Goal: Task Accomplishment & Management: Manage account settings

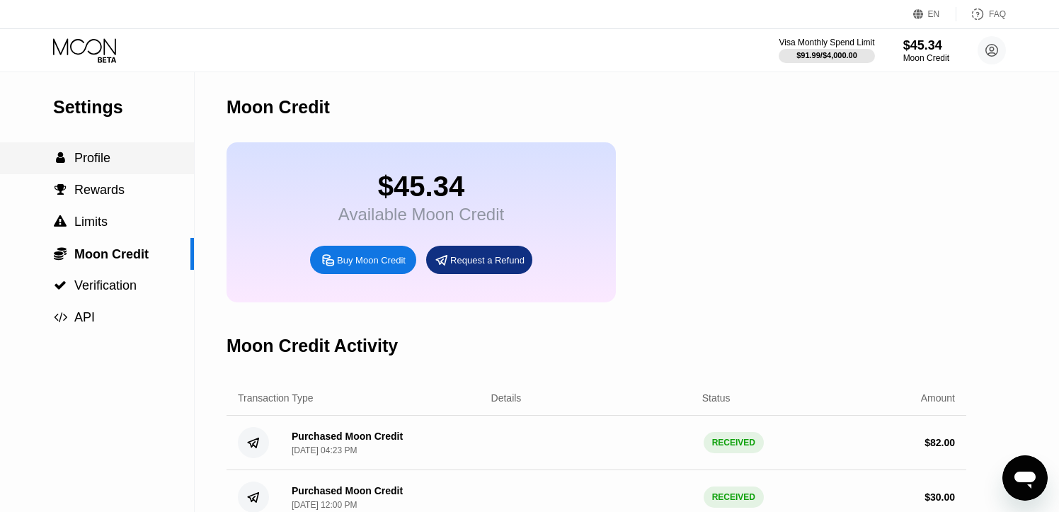
click at [128, 157] on div " Profile" at bounding box center [97, 158] width 194 height 15
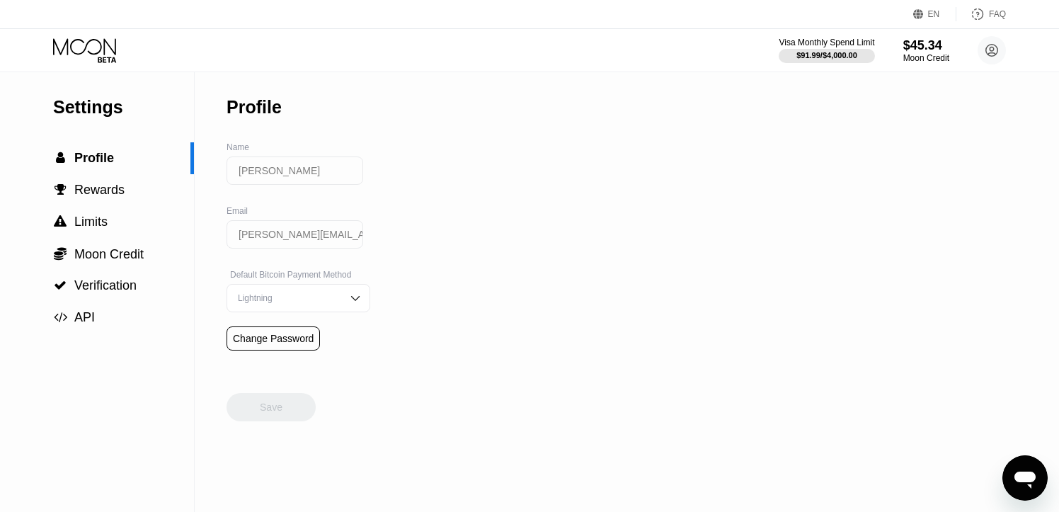
click at [104, 38] on icon at bounding box center [86, 50] width 66 height 25
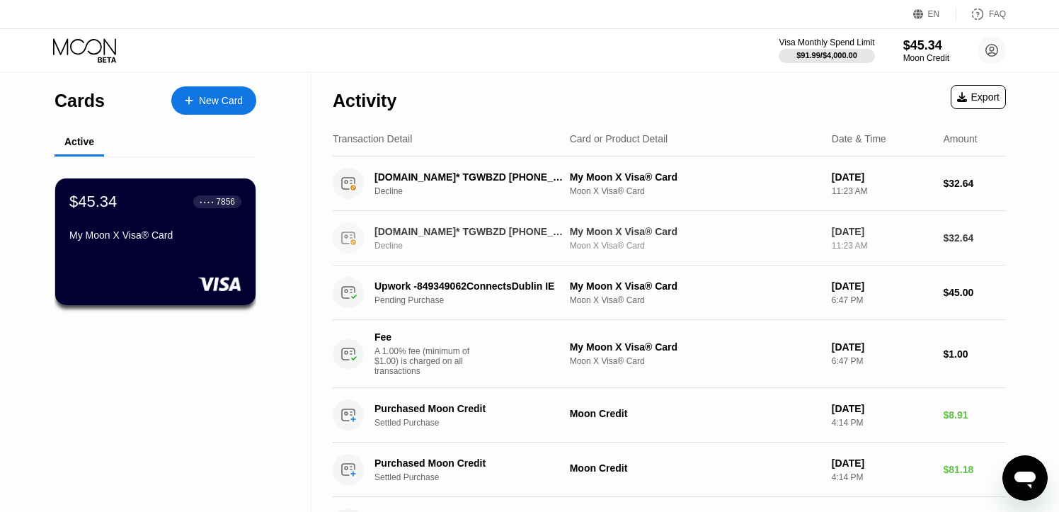
click at [682, 246] on div "Moon X Visa® Card" at bounding box center [695, 246] width 251 height 10
click at [988, 43] on circle at bounding box center [991, 50] width 28 height 28
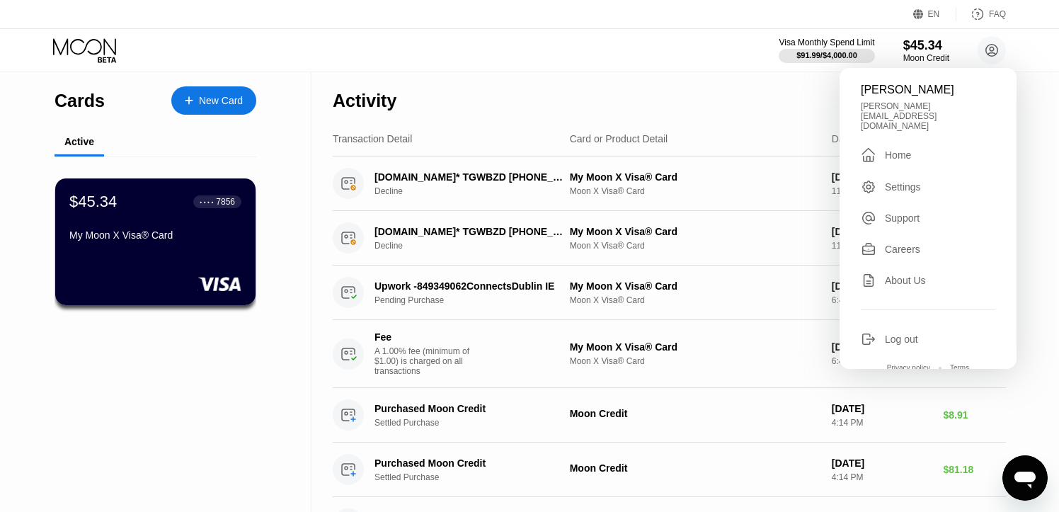
click at [651, 45] on div "Visa Monthly Spend Limit $91.99 / $4,000.00 $45.34 Moon Credit [PERSON_NAME] [P…" at bounding box center [529, 50] width 1059 height 42
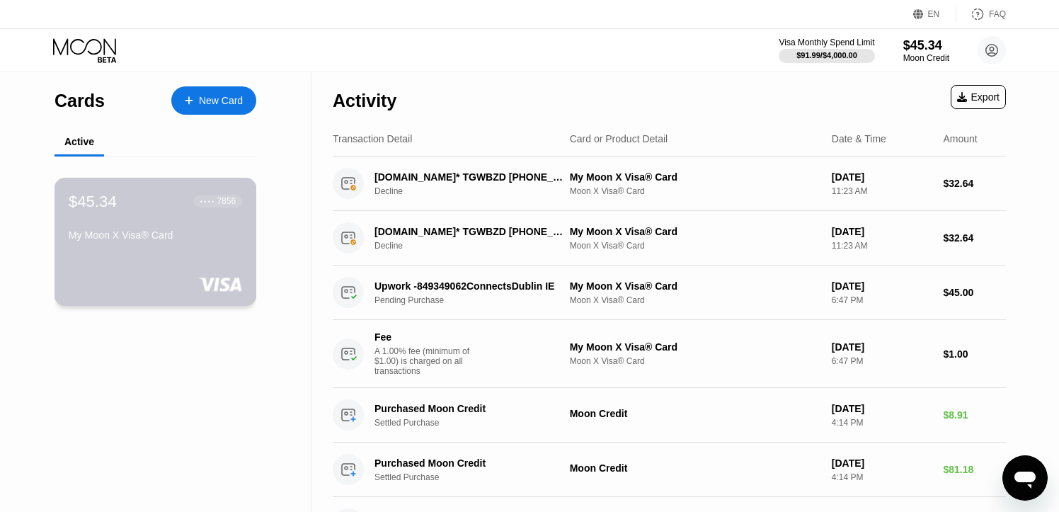
click at [195, 238] on div "My Moon X Visa® Card" at bounding box center [155, 234] width 173 height 11
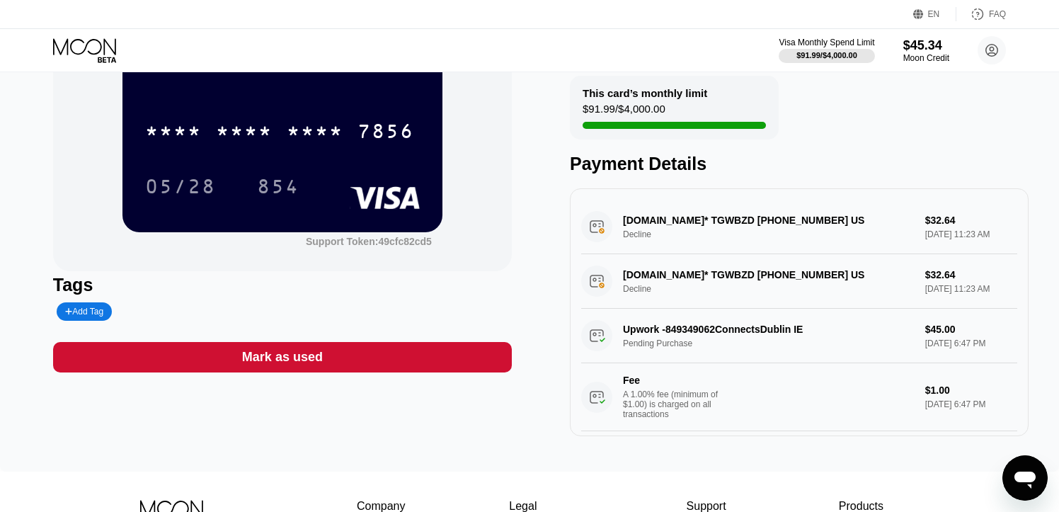
scroll to position [117, 0]
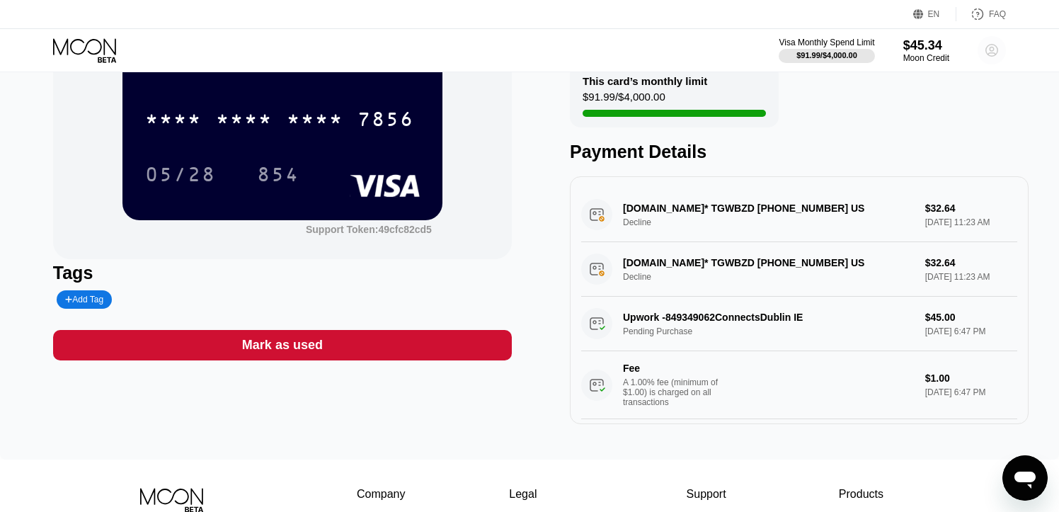
click at [987, 50] on circle at bounding box center [991, 50] width 28 height 28
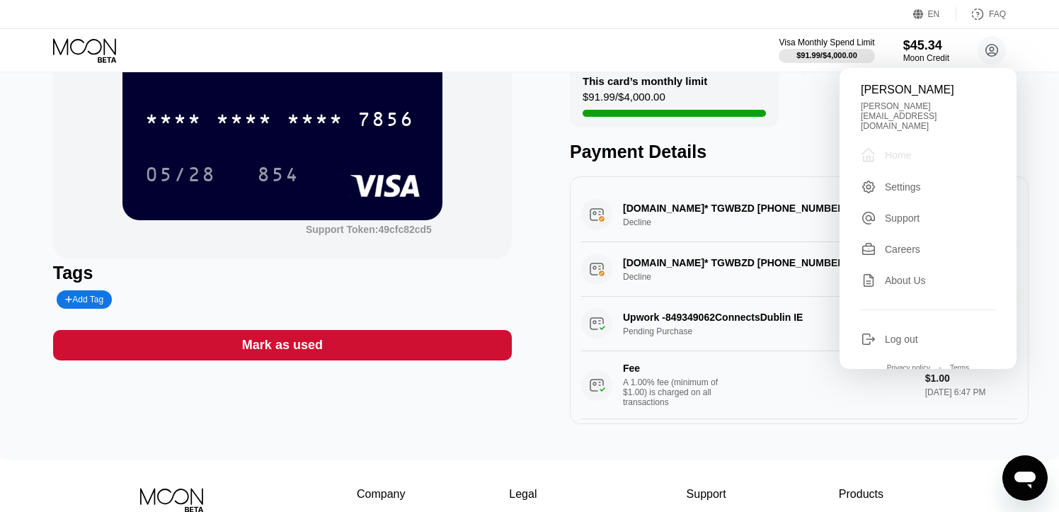
click at [890, 149] on div "Home" at bounding box center [898, 154] width 26 height 11
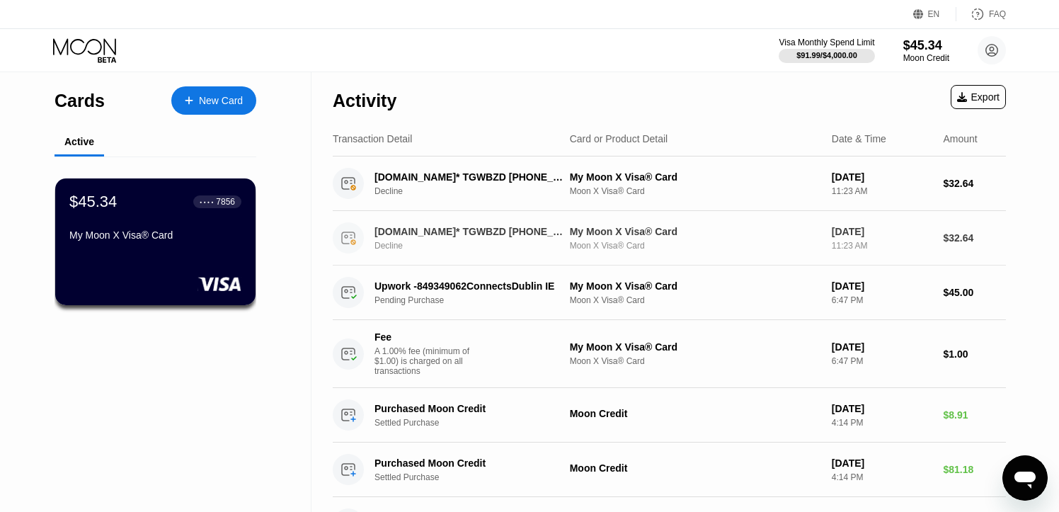
drag, startPoint x: 655, startPoint y: 234, endPoint x: 645, endPoint y: 288, distance: 54.8
click at [655, 234] on div "My Moon X Visa® Card" at bounding box center [695, 231] width 251 height 11
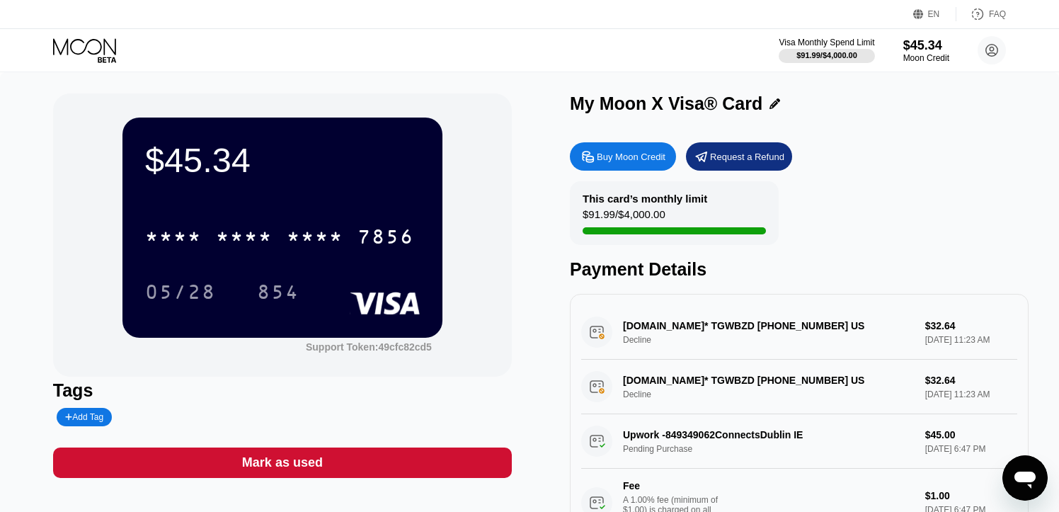
click at [307, 277] on div "854" at bounding box center [289, 291] width 64 height 35
click at [349, 233] on div "* * * * * * * * * * * * 7856" at bounding box center [280, 236] width 286 height 35
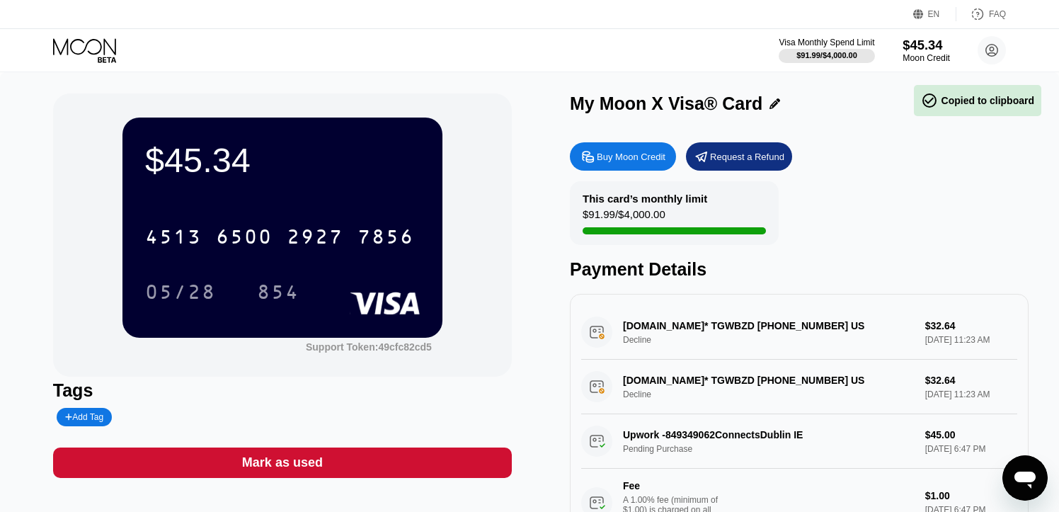
click at [919, 51] on div "$45.34" at bounding box center [925, 45] width 47 height 15
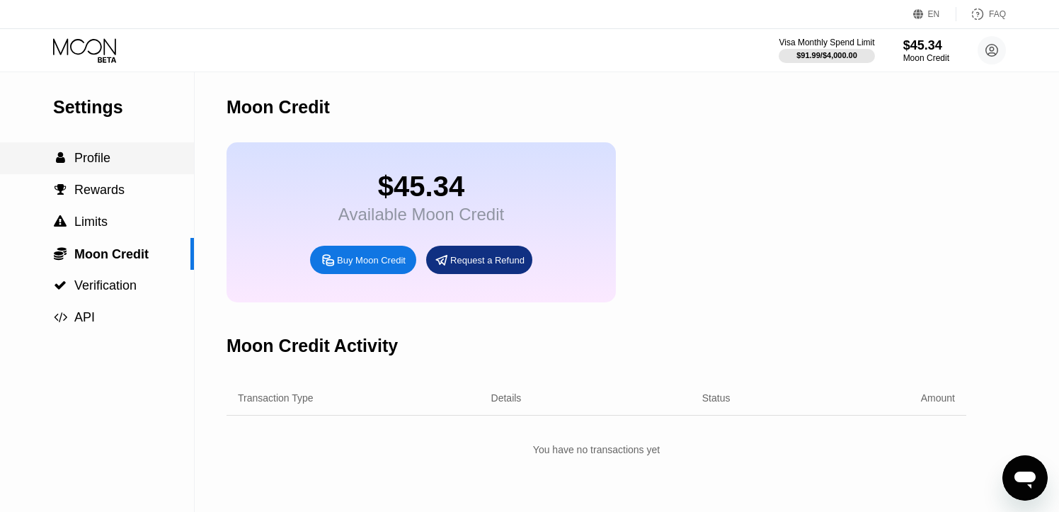
click at [103, 154] on span "Profile" at bounding box center [92, 158] width 36 height 14
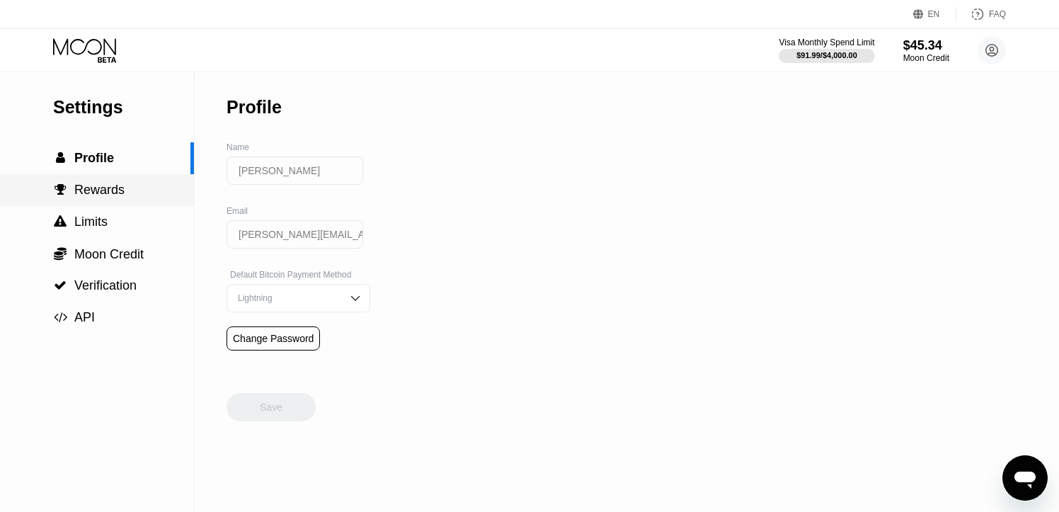
click at [87, 199] on div " Rewards" at bounding box center [97, 190] width 194 height 32
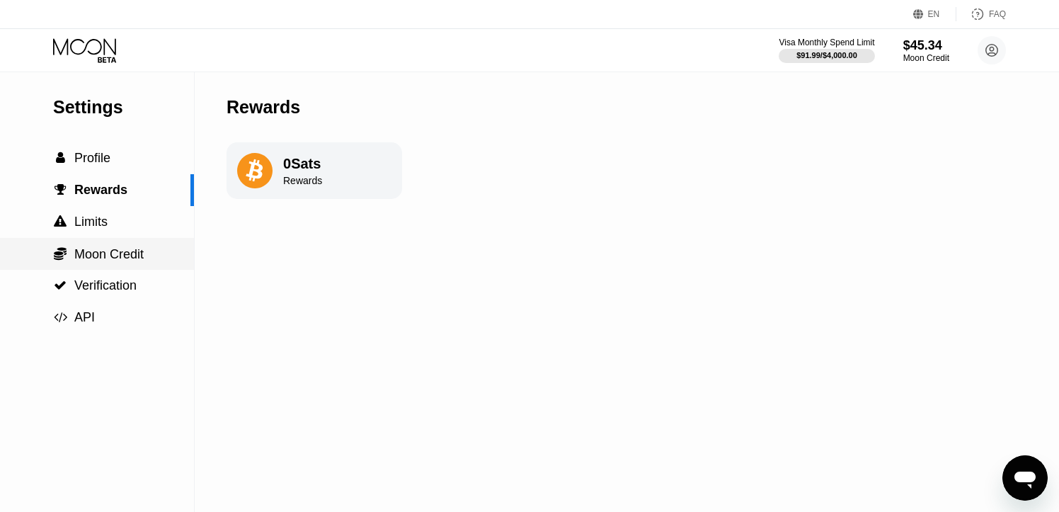
click at [104, 241] on div " Moon Credit" at bounding box center [97, 254] width 194 height 32
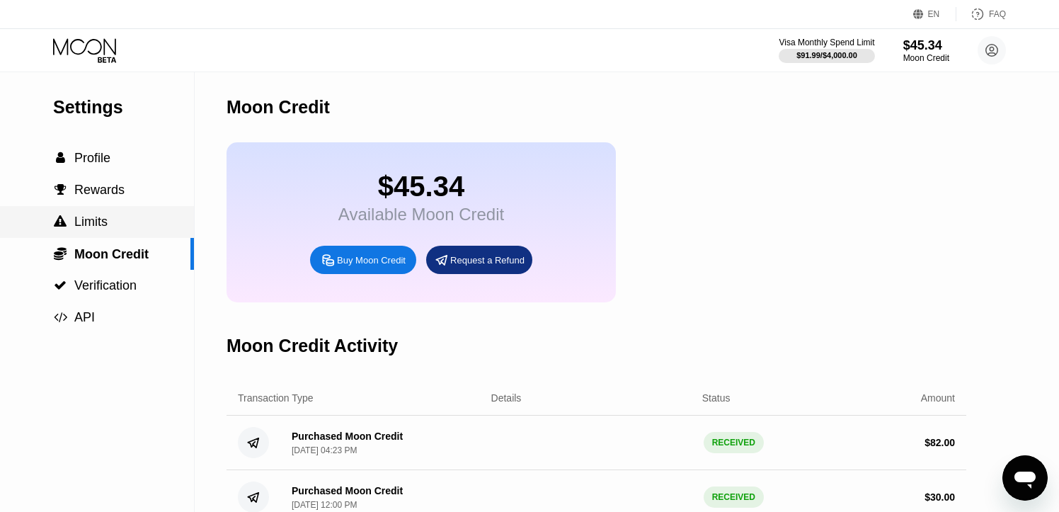
click at [104, 226] on span "Limits" at bounding box center [90, 221] width 33 height 14
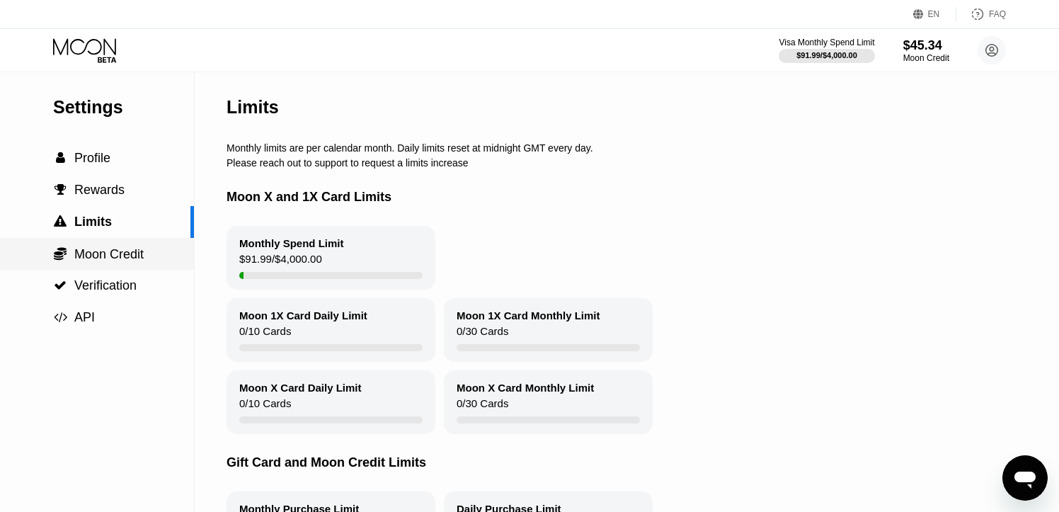
click at [109, 264] on div " Moon Credit" at bounding box center [97, 254] width 194 height 32
